Goal: Task Accomplishment & Management: Complete application form

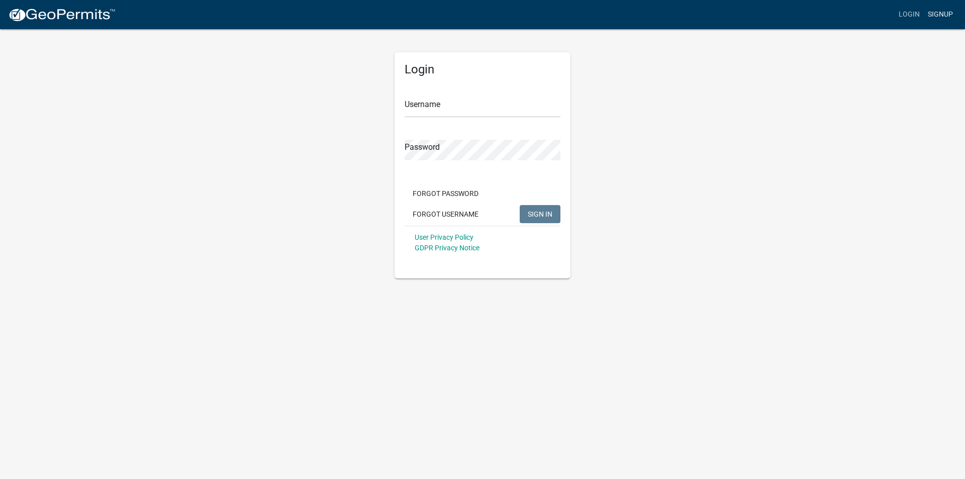
click at [935, 12] on link "Signup" at bounding box center [940, 14] width 33 height 19
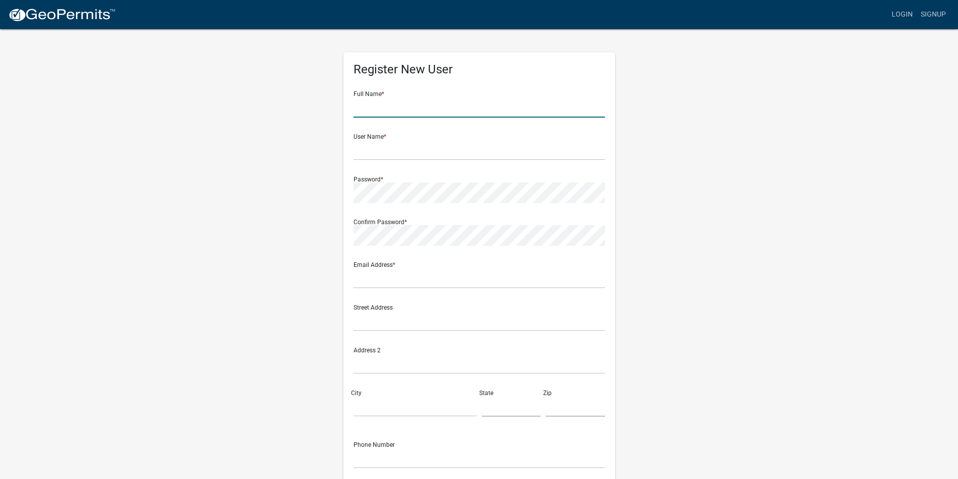
type input "[PERSON_NAME]"
type input "[EMAIL_ADDRESS][DOMAIN_NAME]"
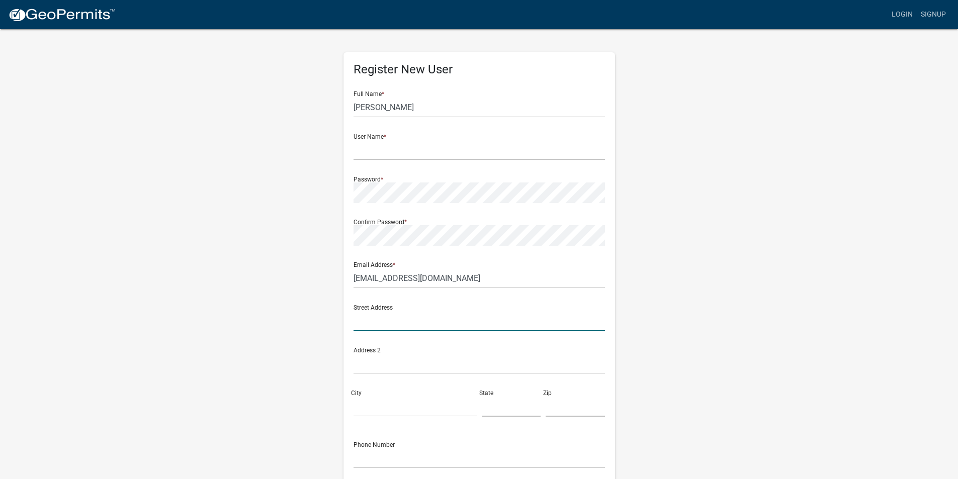
type input "[STREET_ADDRESS]"
type input "[GEOGRAPHIC_DATA]"
type input "[US_STATE]"
type input "97502"
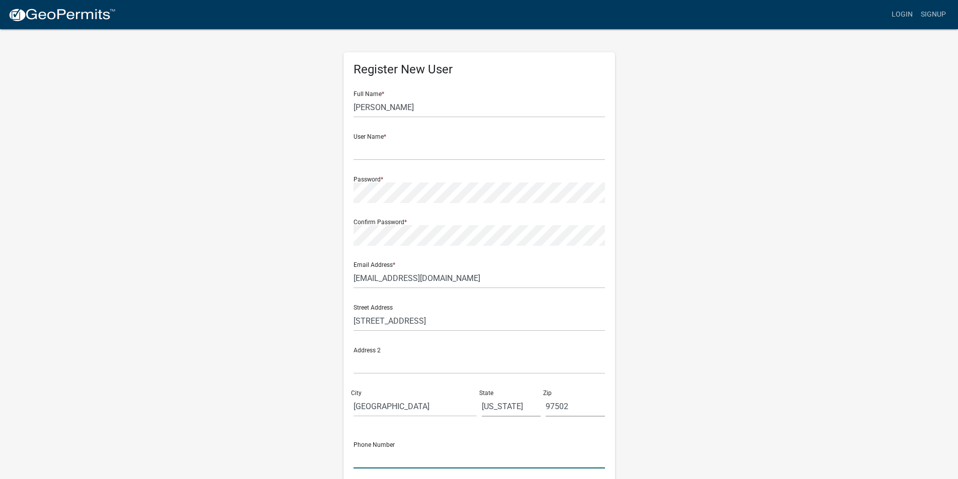
type input "5417347418x6561"
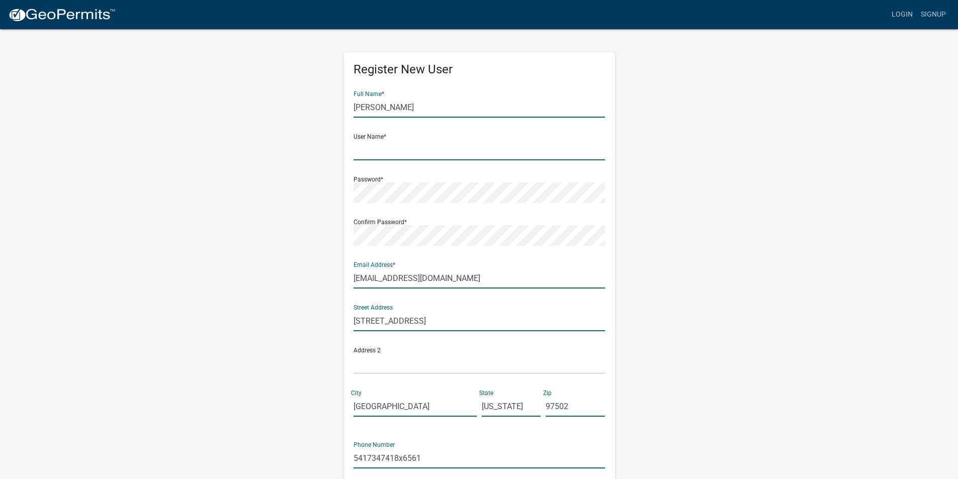
click at [398, 152] on input "text" at bounding box center [478, 150] width 251 height 21
type input "c"
type input "COMBINED"
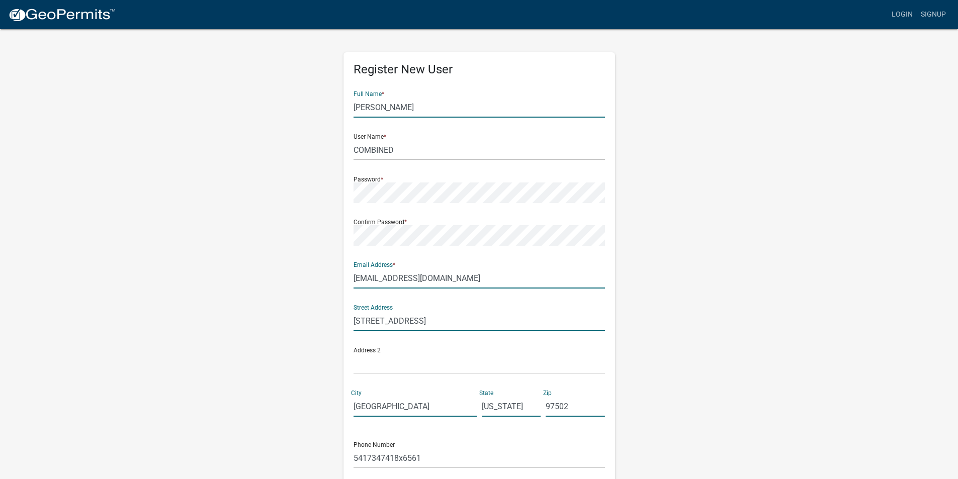
drag, startPoint x: 374, startPoint y: 275, endPoint x: 336, endPoint y: 263, distance: 39.1
click at [336, 269] on div "Register New User Full Name * [PERSON_NAME] Learn User Name * COMBINED Password…" at bounding box center [479, 297] width 287 height 538
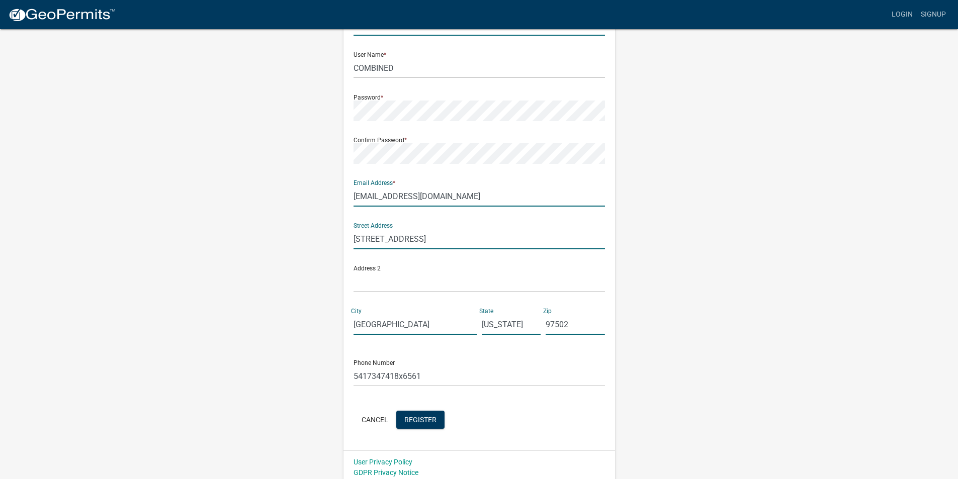
scroll to position [87, 0]
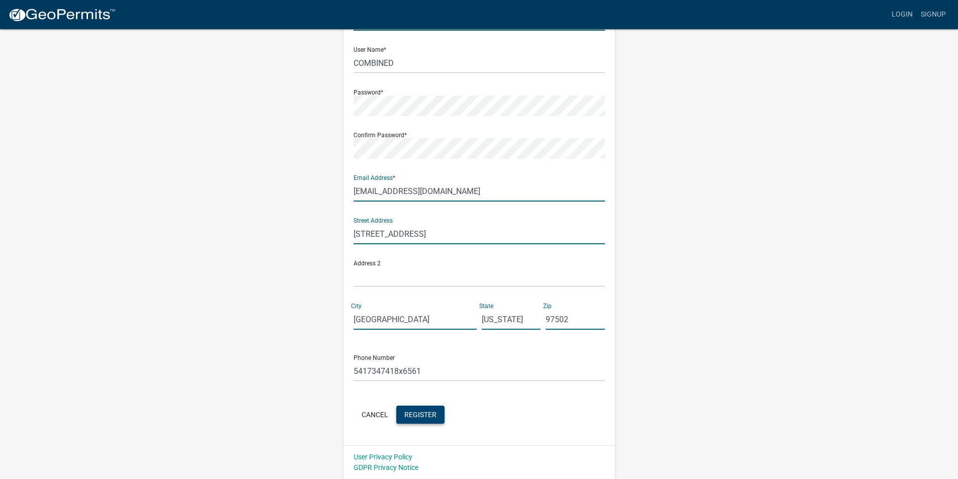
type input "[EMAIL_ADDRESS][DOMAIN_NAME]"
click at [423, 420] on button "Register" at bounding box center [420, 415] width 48 height 18
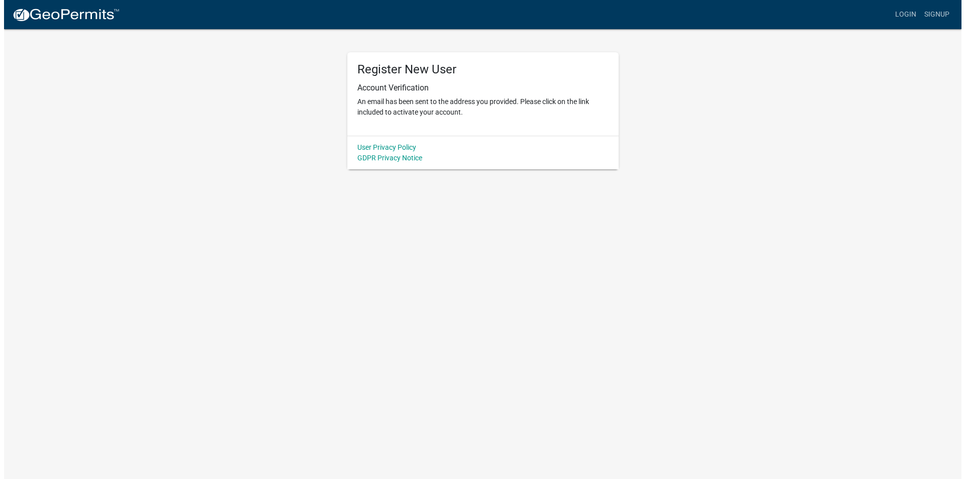
scroll to position [0, 0]
